Goal: Information Seeking & Learning: Learn about a topic

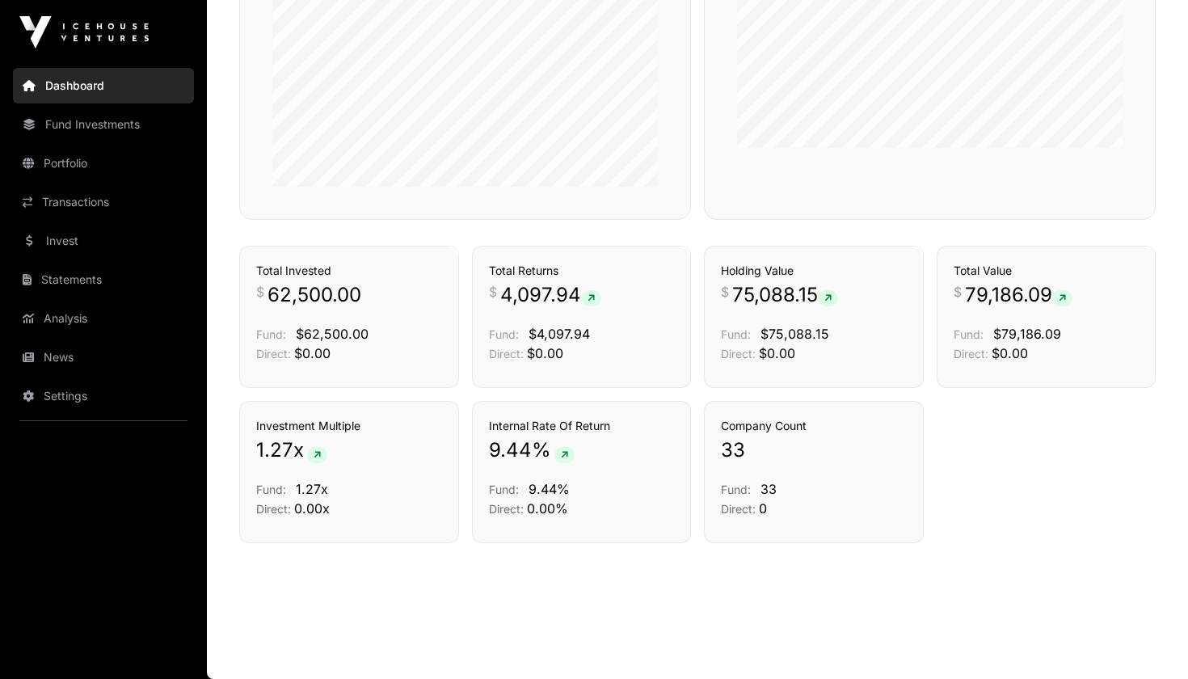
scroll to position [1049, 0]
click at [112, 194] on link "Transactions" at bounding box center [103, 202] width 181 height 36
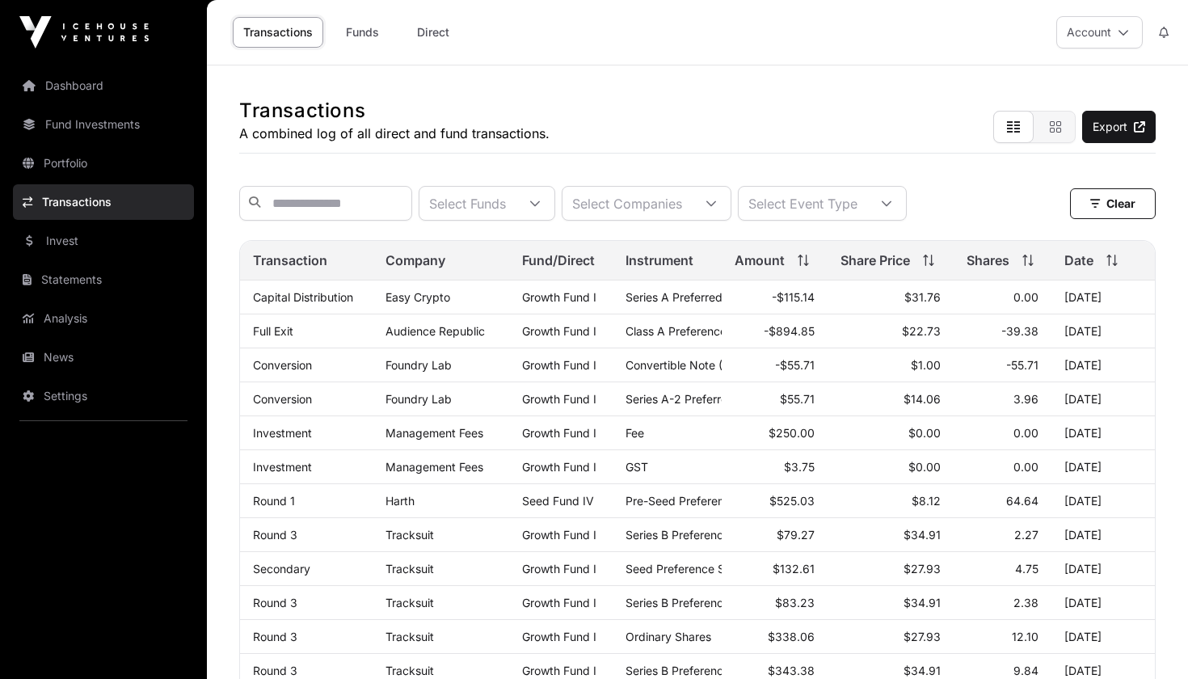
click at [97, 236] on link "Invest" at bounding box center [103, 241] width 181 height 36
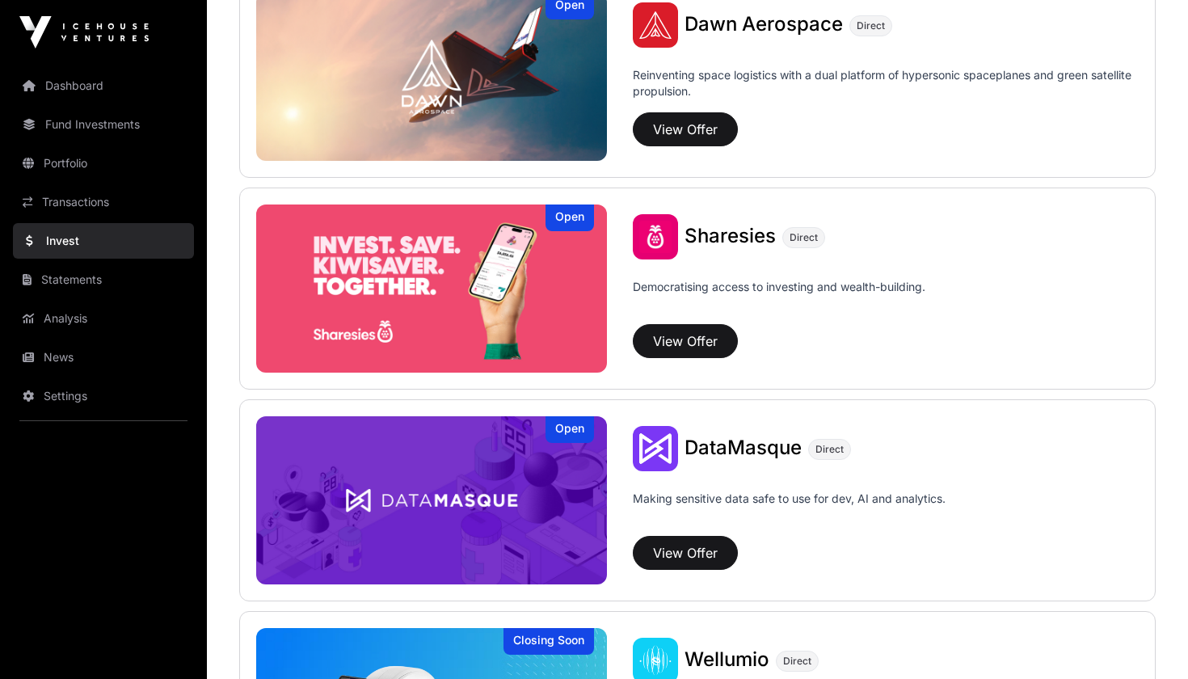
scroll to position [1932, 0]
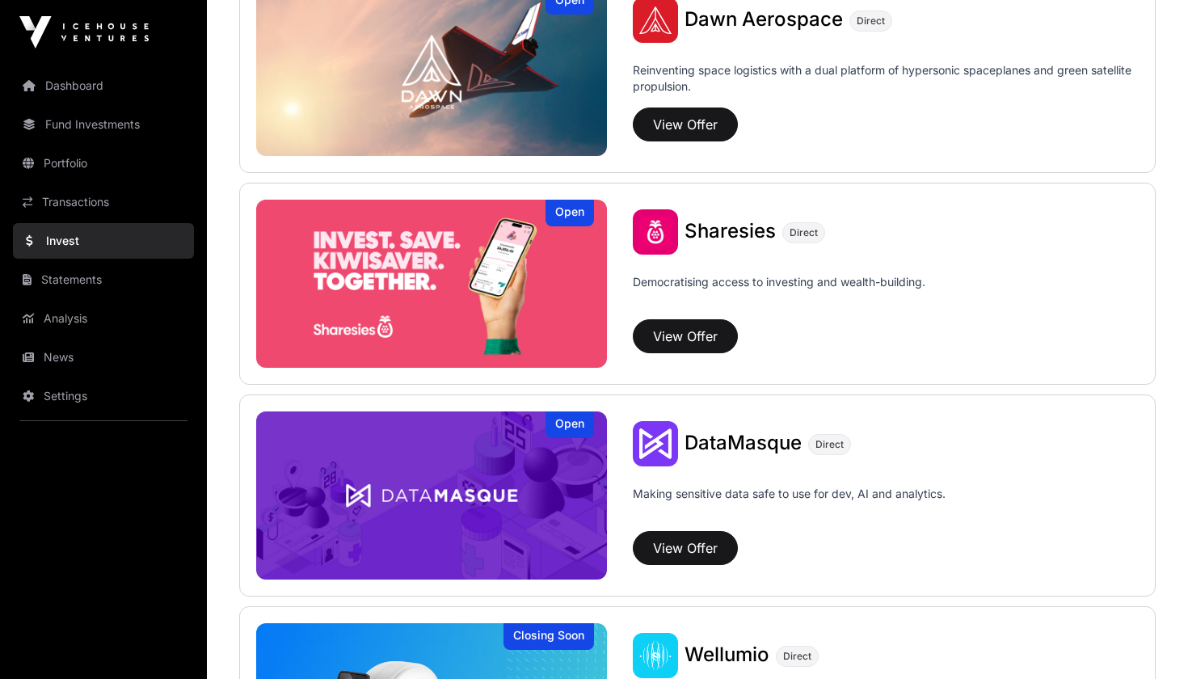
click at [680, 346] on button "View Offer" at bounding box center [685, 336] width 105 height 34
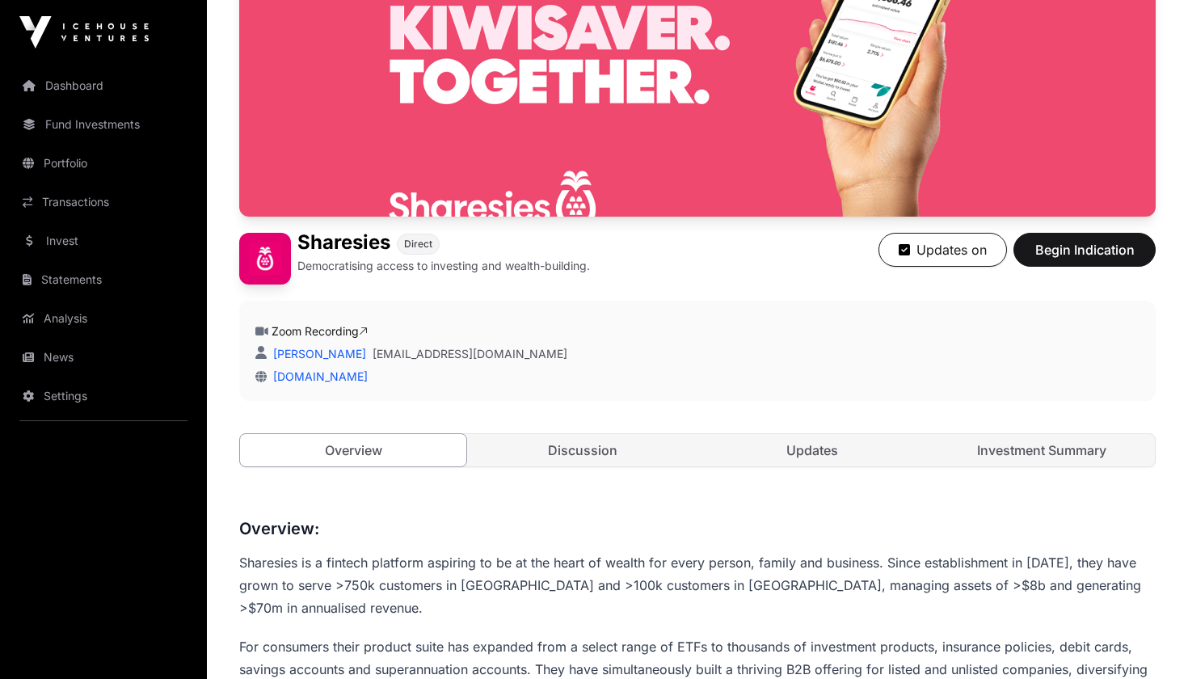
scroll to position [186, 0]
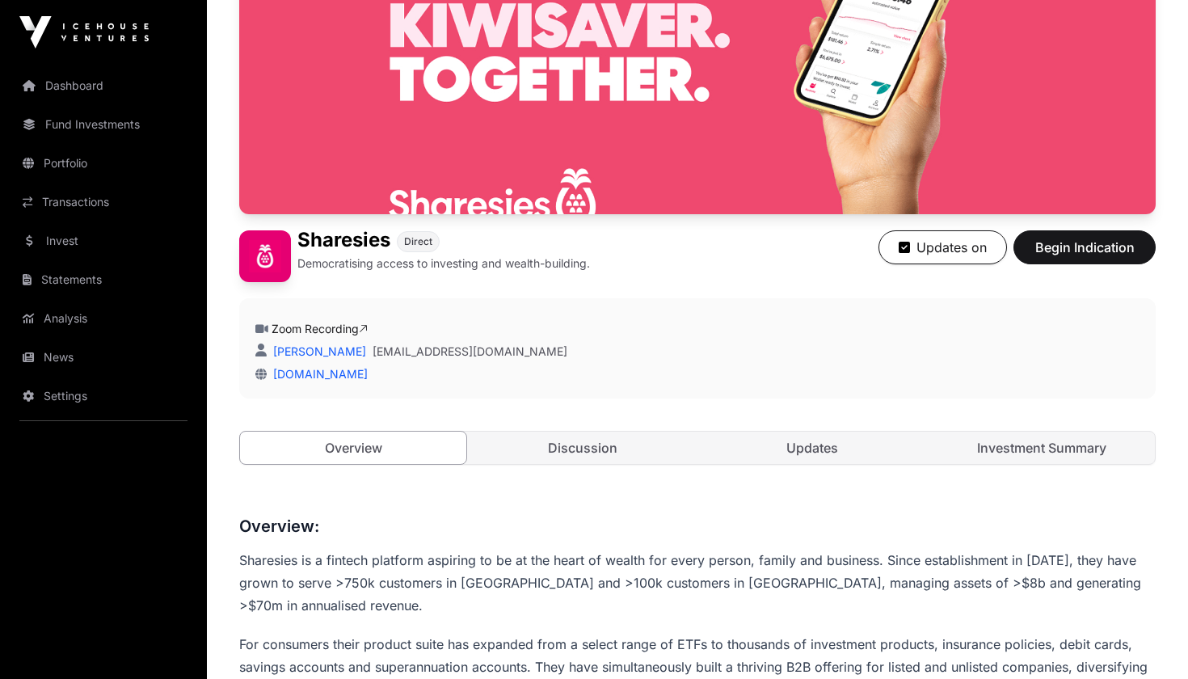
click at [808, 449] on link "Updates" at bounding box center [812, 448] width 226 height 32
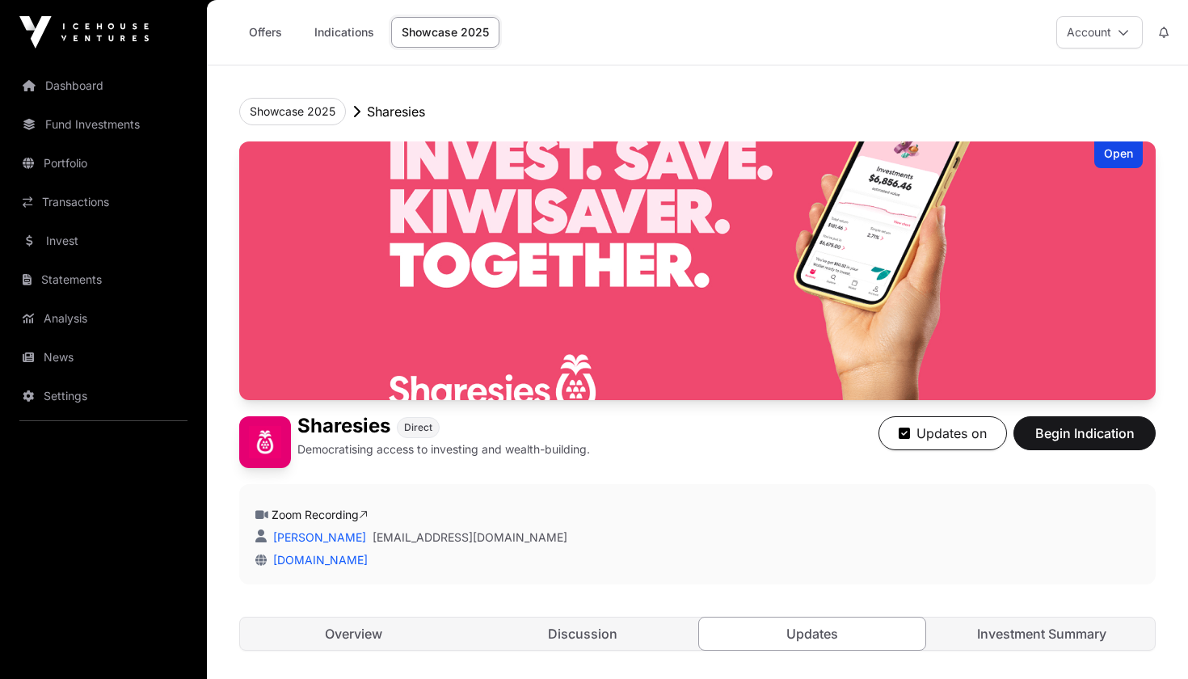
click at [1036, 630] on link "Investment Summary" at bounding box center [1042, 634] width 226 height 32
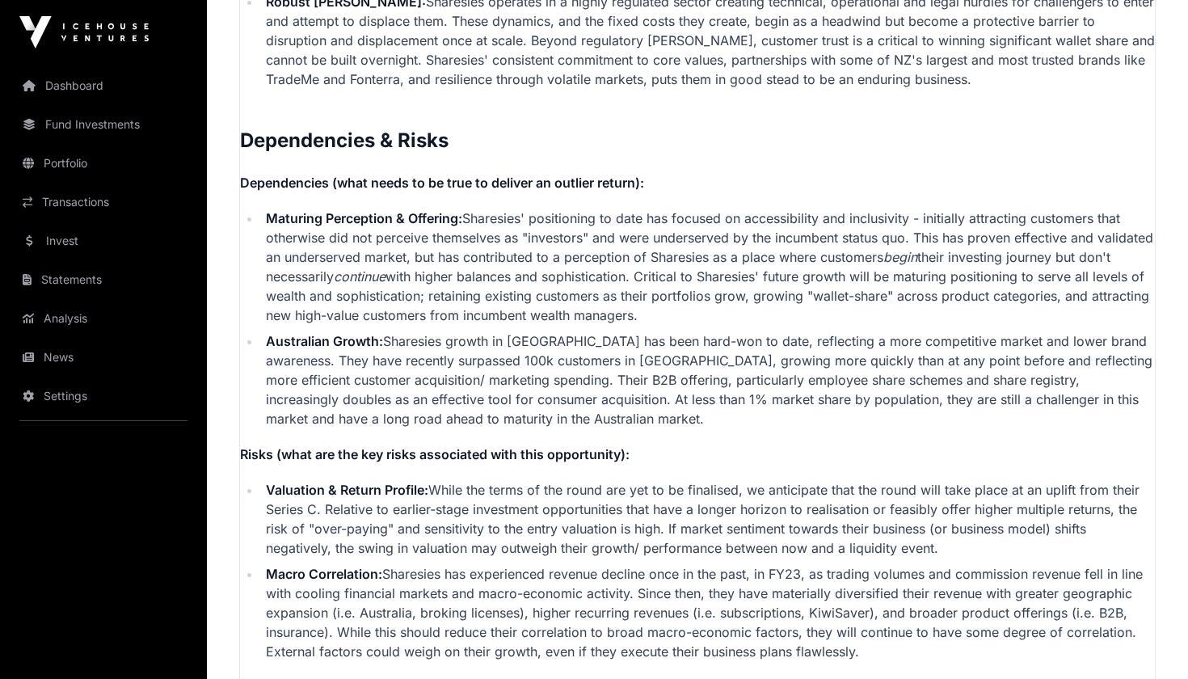
scroll to position [3405, 0]
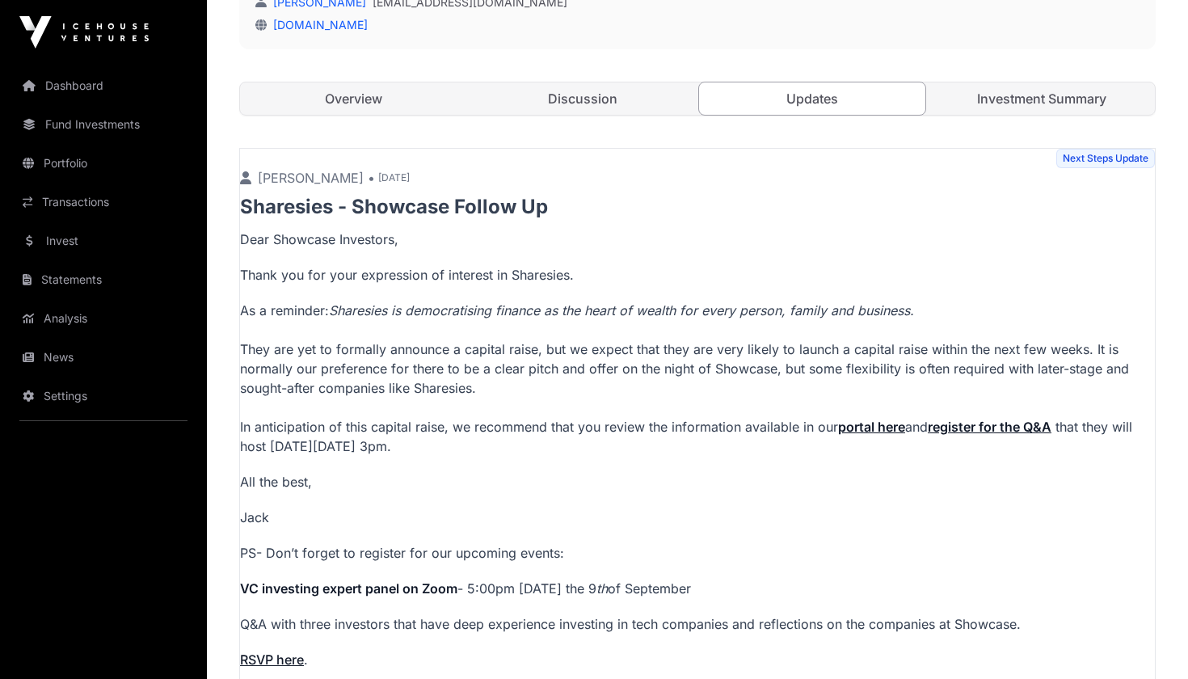
scroll to position [433, 0]
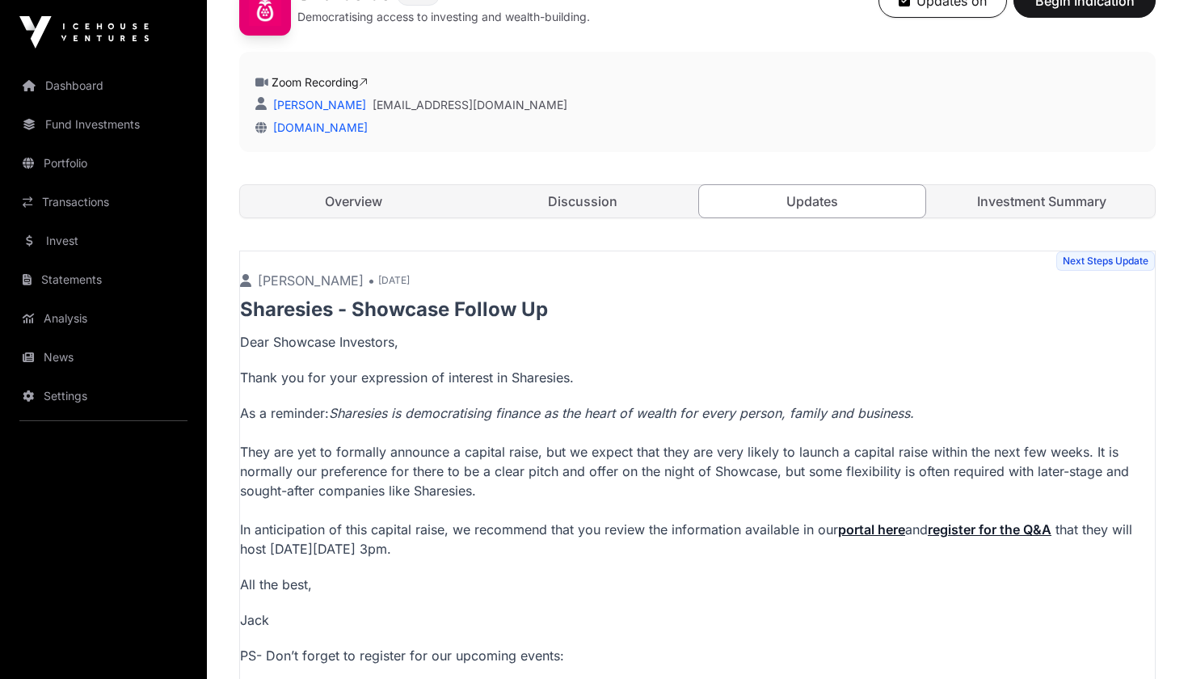
click at [108, 231] on link "Invest" at bounding box center [103, 241] width 181 height 36
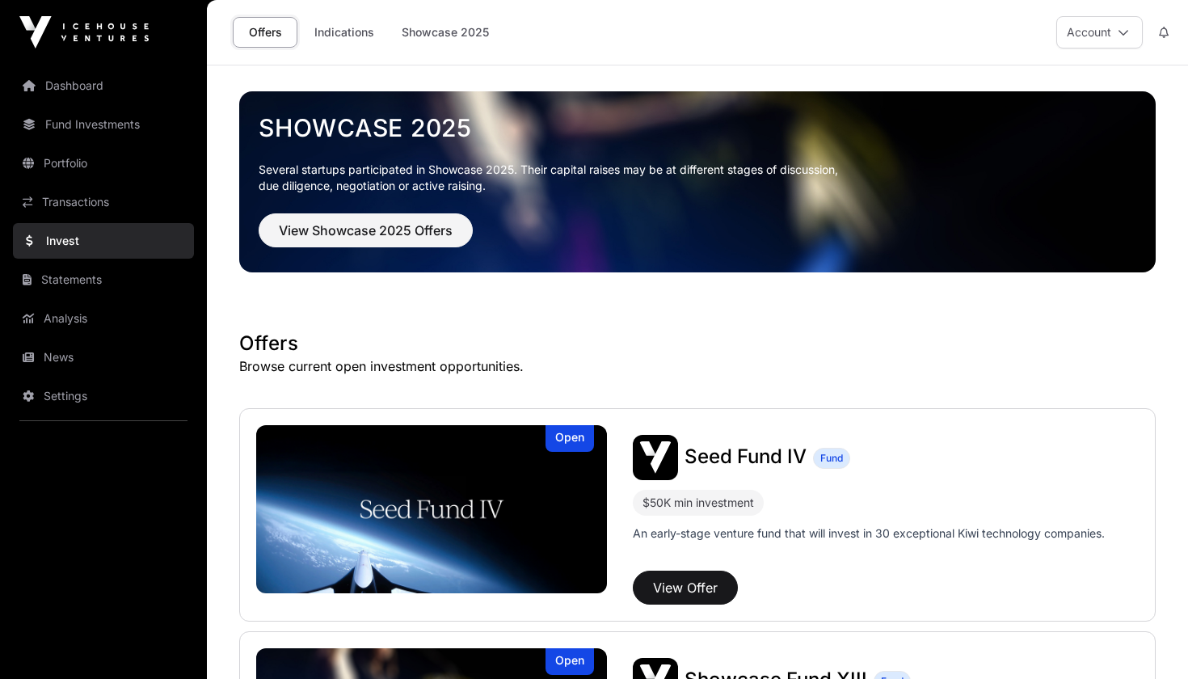
click at [359, 42] on link "Indications" at bounding box center [344, 32] width 81 height 31
